Goal: Task Accomplishment & Management: Use online tool/utility

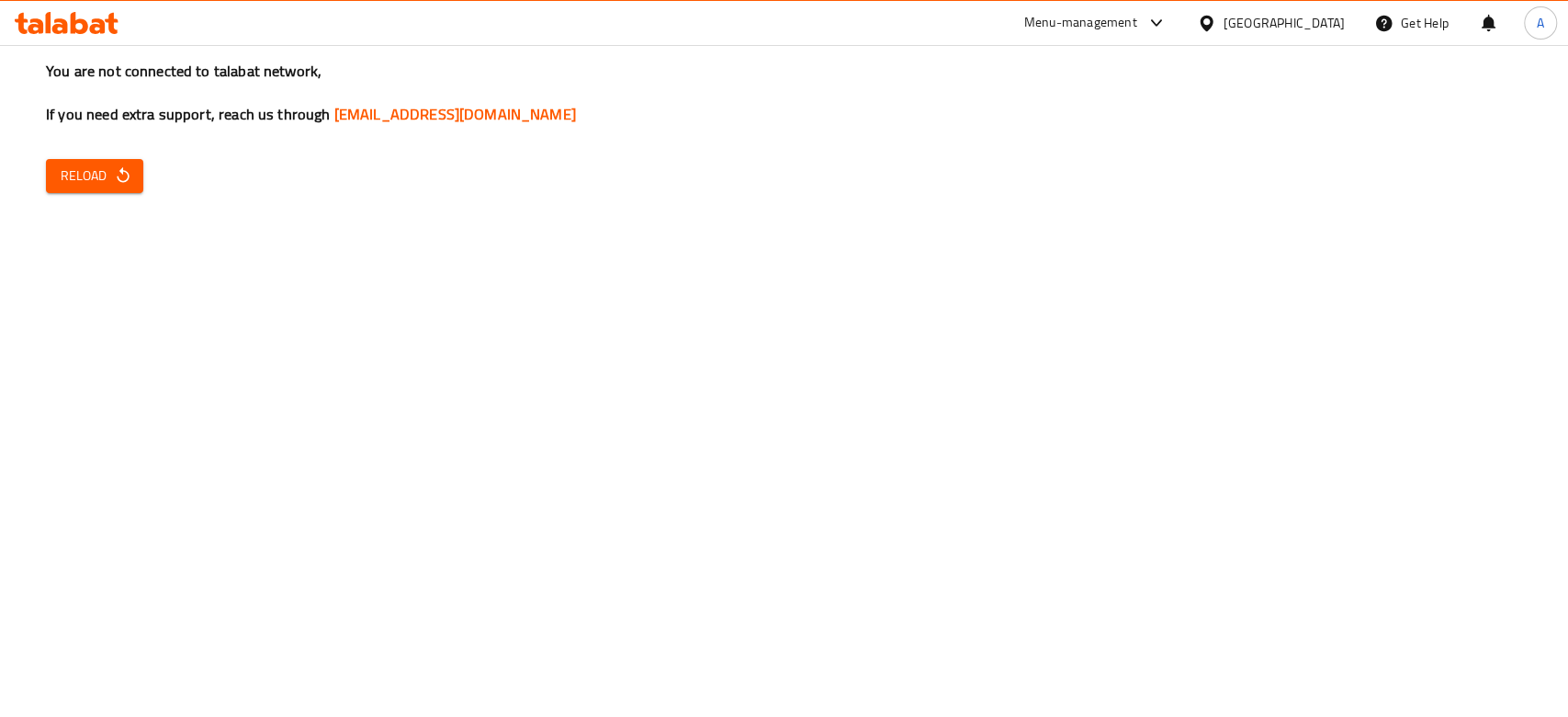
click at [69, 191] on button "Reload" at bounding box center [94, 176] width 97 height 34
click at [119, 173] on icon "button" at bounding box center [123, 175] width 18 height 18
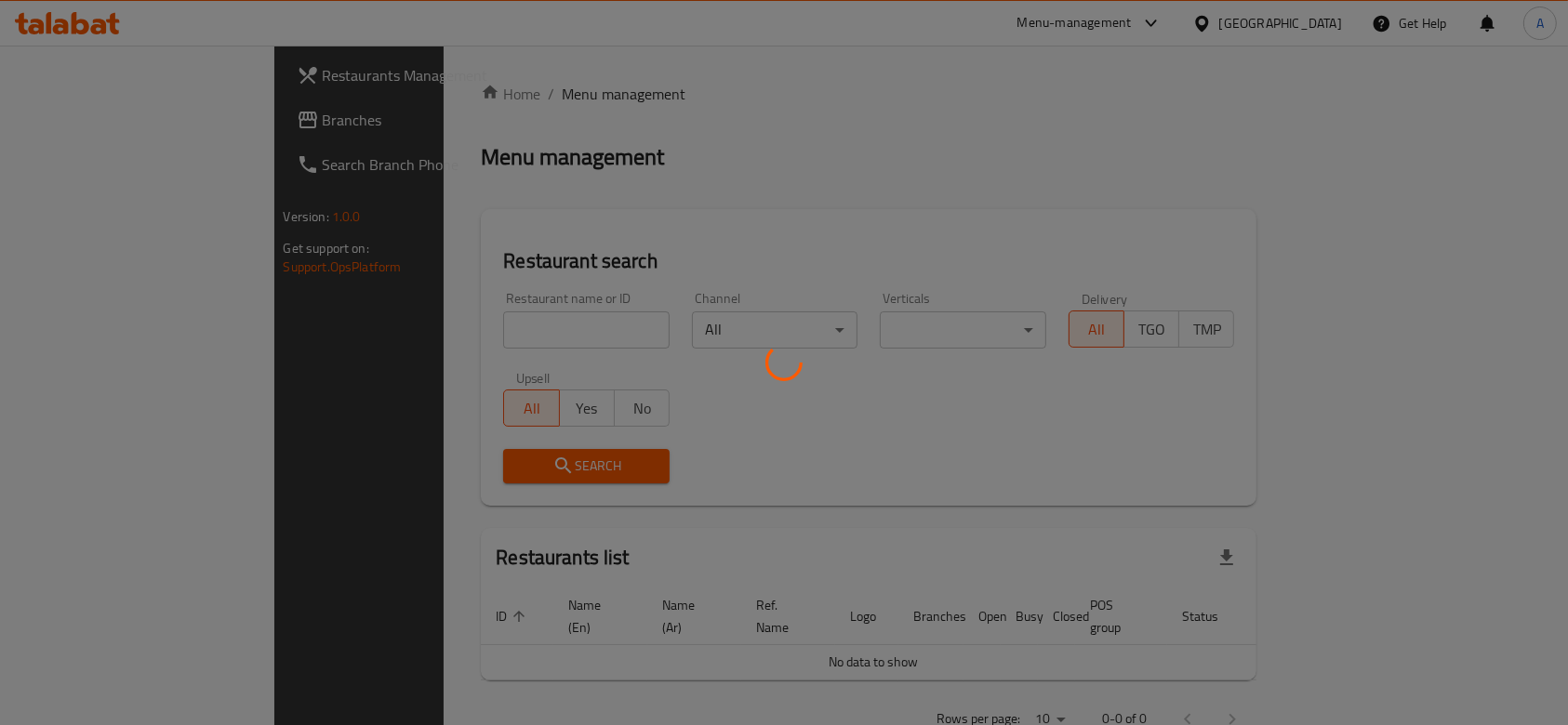
click at [488, 330] on div at bounding box center [784, 362] width 1568 height 725
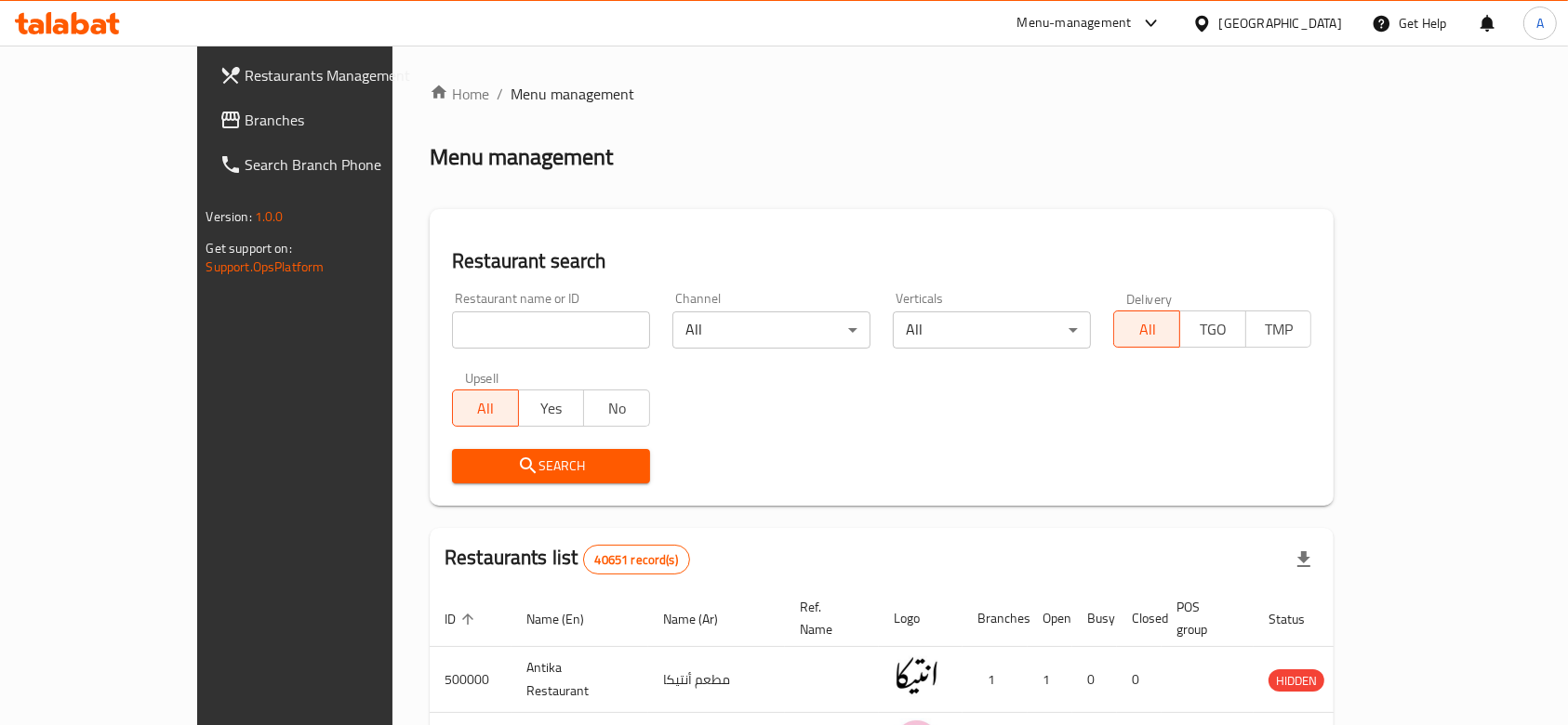
click at [490, 345] on input "search" at bounding box center [550, 330] width 198 height 37
paste input "698241"
type input "698241"
click button "Search" at bounding box center [550, 466] width 198 height 34
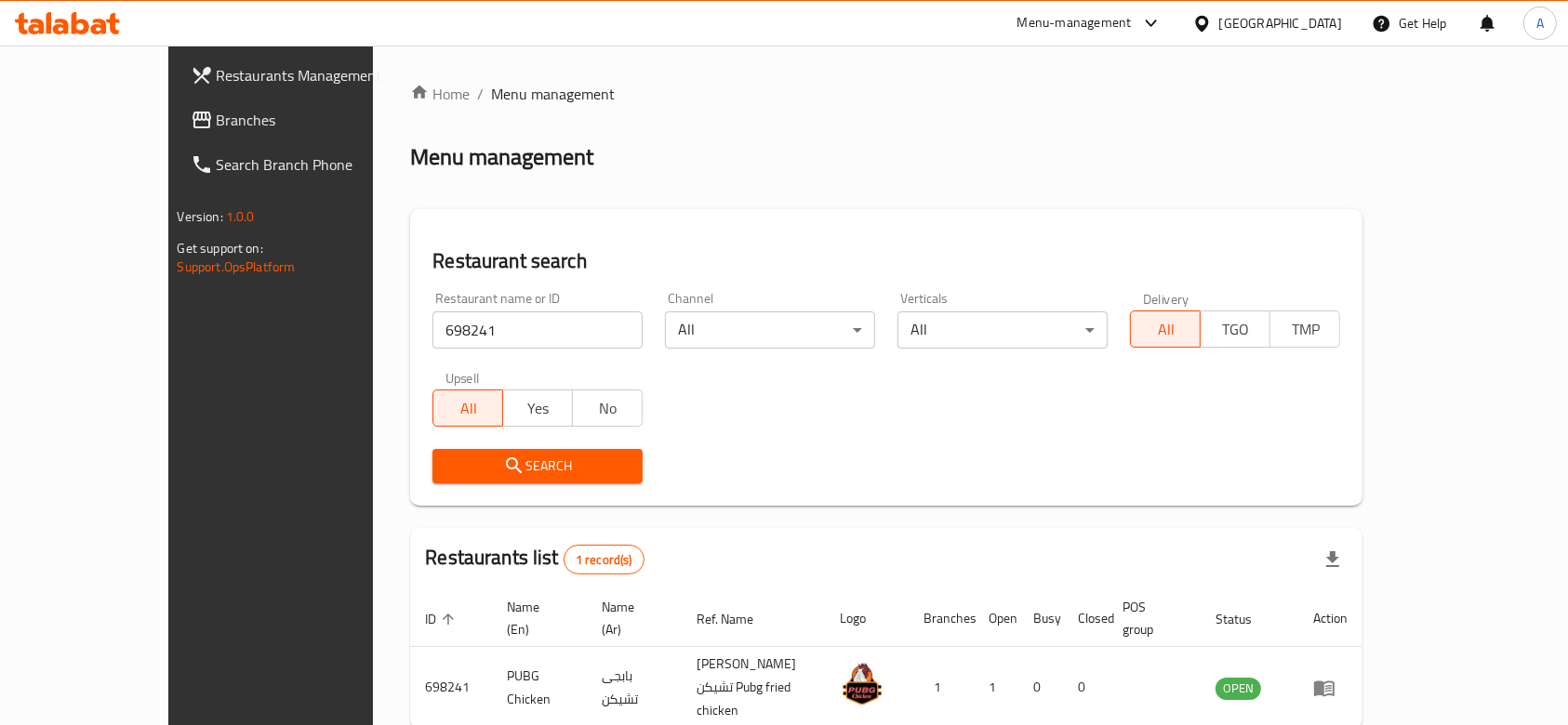
click at [1131, 20] on div "Menu-management" at bounding box center [1075, 23] width 115 height 22
click at [1070, 196] on div "Restaurant-Management" at bounding box center [1062, 204] width 146 height 20
